Goal: Book appointment/travel/reservation

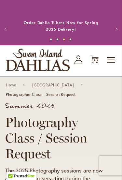
click at [49, 59] on img "store logo" at bounding box center [38, 60] width 64 height 23
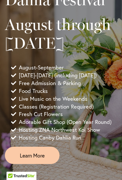
scroll to position [451, 0]
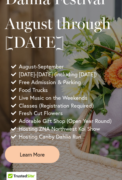
click at [39, 158] on span "Learn More" at bounding box center [32, 155] width 25 height 8
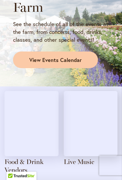
scroll to position [828, 0]
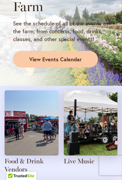
click at [86, 130] on img at bounding box center [91, 123] width 54 height 65
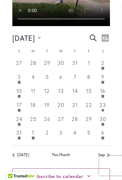
scroll to position [394, 0]
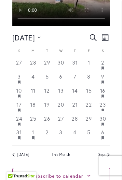
click at [106, 152] on link "Sep" at bounding box center [104, 155] width 11 height 6
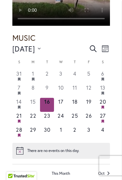
click at [19, 120] on icon "Has featured events" at bounding box center [19, 121] width 3 height 3
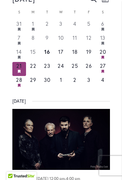
scroll to position [444, 0]
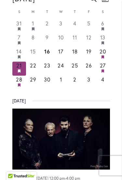
click at [103, 70] on icon "Has featured events" at bounding box center [103, 71] width 3 height 3
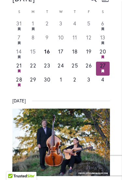
click at [19, 76] on time "28" at bounding box center [19, 79] width 7 height 7
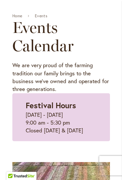
scroll to position [116, 0]
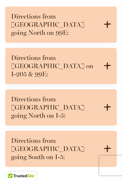
scroll to position [508, 0]
click at [108, 62] on icon at bounding box center [107, 65] width 7 height 7
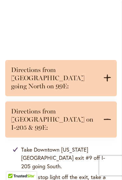
scroll to position [453, 0]
